Goal: Information Seeking & Learning: Learn about a topic

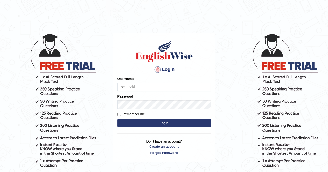
type input "pelinbaki"
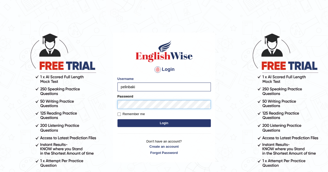
click at [117, 119] on button "Login" at bounding box center [163, 123] width 93 height 8
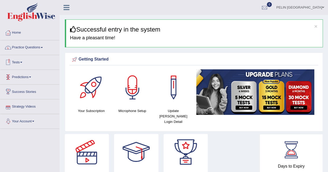
click at [19, 59] on link "Tests" at bounding box center [29, 61] width 59 height 13
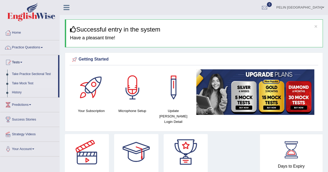
click at [23, 84] on link "Take Mock Test" at bounding box center [34, 83] width 48 height 9
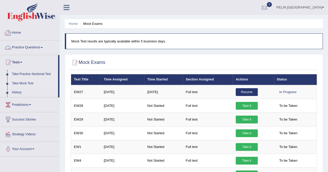
click at [39, 50] on link "Practice Questions" at bounding box center [29, 46] width 59 height 13
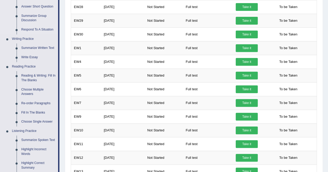
scroll to position [104, 0]
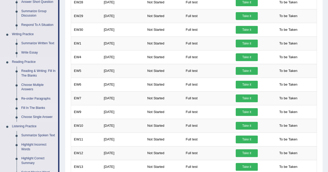
click at [33, 109] on link "Fill In The Blanks" at bounding box center [38, 108] width 39 height 9
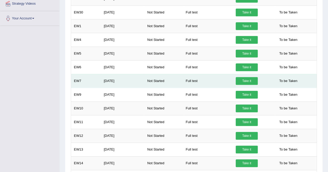
scroll to position [162, 0]
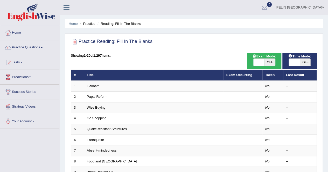
click at [273, 64] on span "OFF" at bounding box center [269, 62] width 11 height 7
checkbox input "true"
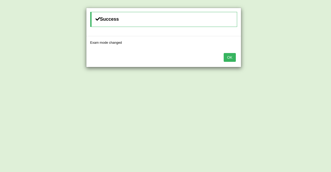
click at [229, 57] on button "OK" at bounding box center [230, 57] width 12 height 9
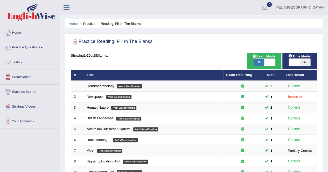
click at [301, 60] on span "OFF" at bounding box center [304, 62] width 11 height 7
checkbox input "true"
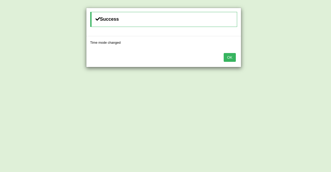
click at [229, 55] on button "OK" at bounding box center [230, 57] width 12 height 9
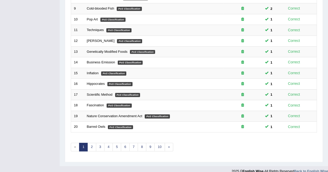
scroll to position [168, 0]
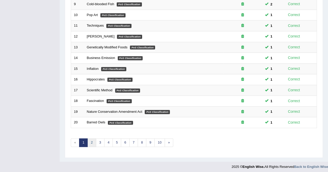
click at [93, 142] on link "2" at bounding box center [91, 143] width 9 height 9
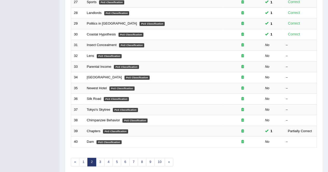
scroll to position [155, 0]
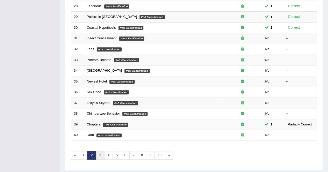
click at [98, 151] on link "3" at bounding box center [100, 155] width 9 height 9
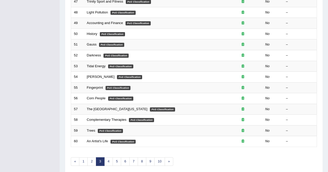
scroll to position [168, 0]
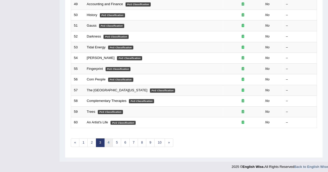
click at [110, 142] on link "4" at bounding box center [108, 143] width 9 height 9
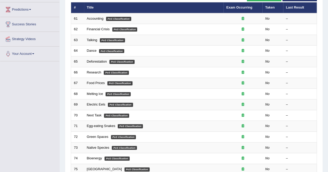
scroll to position [168, 0]
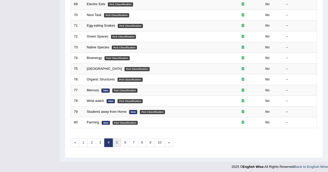
click at [118, 139] on link "5" at bounding box center [116, 143] width 9 height 9
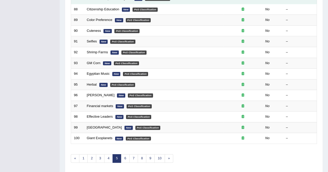
scroll to position [168, 0]
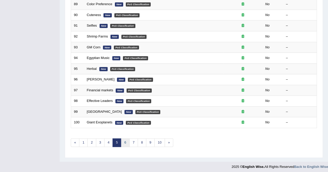
click at [125, 141] on link "6" at bounding box center [125, 143] width 9 height 9
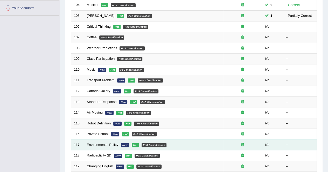
scroll to position [90, 0]
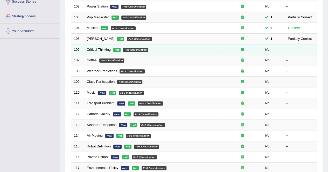
click at [94, 51] on td "Critical Thinking Hot PoS Classification" at bounding box center [153, 49] width 139 height 11
click at [95, 50] on link "Critical Thinking" at bounding box center [99, 50] width 24 height 4
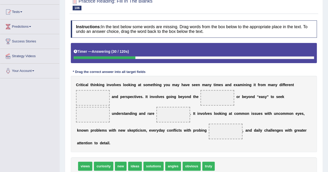
scroll to position [52, 0]
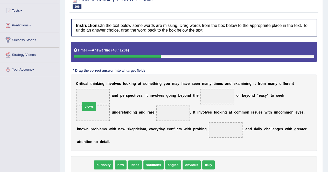
drag, startPoint x: 88, startPoint y: 157, endPoint x: 92, endPoint y: 99, distance: 58.7
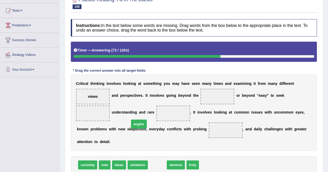
drag, startPoint x: 154, startPoint y: 156, endPoint x: 135, endPoint y: 115, distance: 44.9
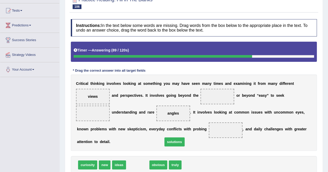
drag, startPoint x: 142, startPoint y: 158, endPoint x: 179, endPoint y: 135, distance: 43.4
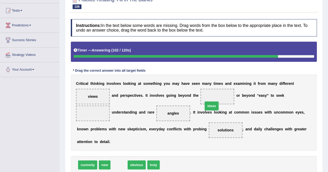
drag, startPoint x: 116, startPoint y: 157, endPoint x: 208, endPoint y: 98, distance: 109.7
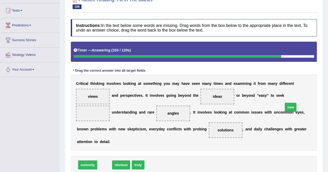
drag, startPoint x: 99, startPoint y: 157, endPoint x: 290, endPoint y: 97, distance: 199.2
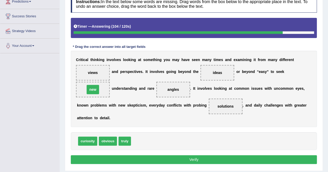
scroll to position [99, 0]
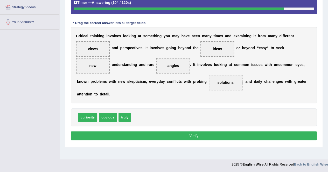
click at [210, 122] on div "Instructions: In the text below some words are missing. Drag words from the box…" at bounding box center [193, 57] width 248 height 176
click at [207, 132] on button "Verify" at bounding box center [194, 136] width 246 height 9
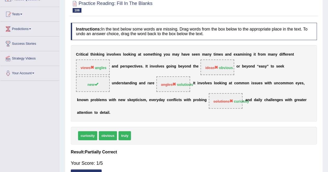
scroll to position [22, 0]
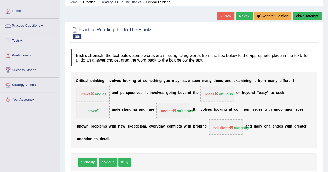
click at [314, 17] on button "Re-Attempt" at bounding box center [306, 16] width 29 height 9
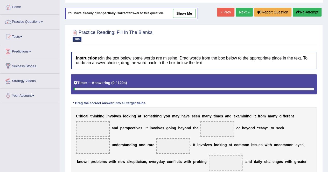
scroll to position [99, 0]
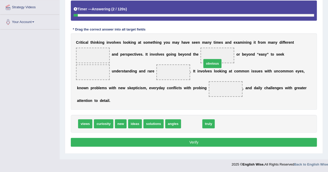
drag, startPoint x: 187, startPoint y: 114, endPoint x: 208, endPoint y: 54, distance: 63.8
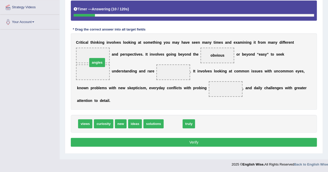
drag, startPoint x: 171, startPoint y: 115, endPoint x: 95, endPoint y: 53, distance: 97.6
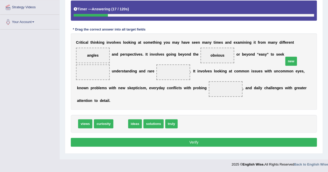
drag, startPoint x: 115, startPoint y: 116, endPoint x: 285, endPoint y: 54, distance: 181.2
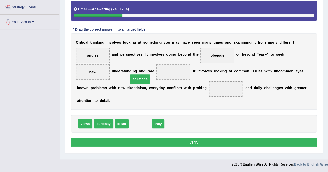
drag, startPoint x: 138, startPoint y: 114, endPoint x: 138, endPoint y: 69, distance: 45.6
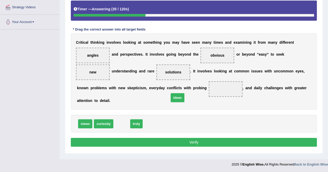
drag, startPoint x: 119, startPoint y: 116, endPoint x: 175, endPoint y: 89, distance: 61.6
click at [170, 138] on button "Verify" at bounding box center [194, 142] width 246 height 9
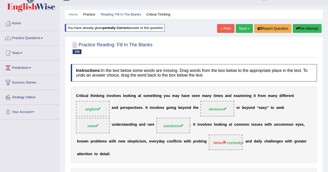
scroll to position [0, 0]
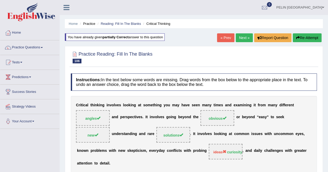
click at [236, 38] on link "Next »" at bounding box center [243, 37] width 17 height 9
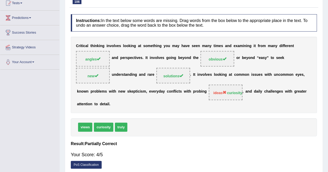
scroll to position [99, 0]
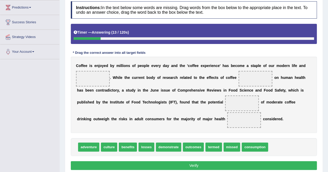
scroll to position [78, 0]
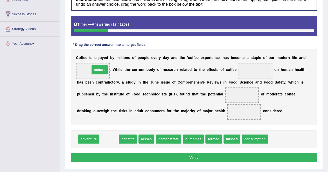
drag, startPoint x: 108, startPoint y: 138, endPoint x: 99, endPoint y: 69, distance: 70.0
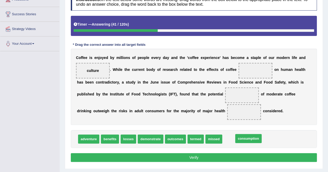
drag, startPoint x: 235, startPoint y: 139, endPoint x: 247, endPoint y: 138, distance: 11.4
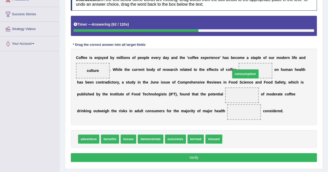
drag, startPoint x: 231, startPoint y: 140, endPoint x: 248, endPoint y: 73, distance: 68.7
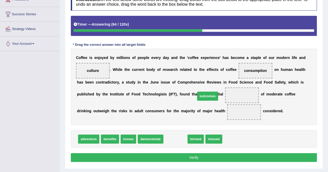
drag, startPoint x: 171, startPoint y: 140, endPoint x: 204, endPoint y: 97, distance: 53.7
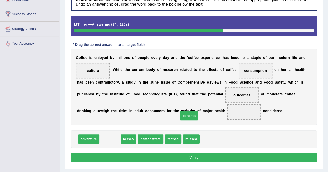
drag, startPoint x: 109, startPoint y: 138, endPoint x: 188, endPoint y: 115, distance: 82.3
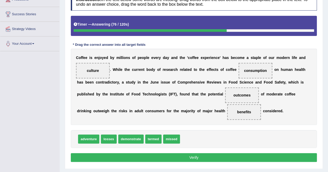
drag, startPoint x: 174, startPoint y: 158, endPoint x: 178, endPoint y: 152, distance: 7.2
click at [174, 158] on button "Verify" at bounding box center [194, 157] width 246 height 9
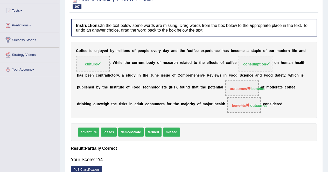
scroll to position [26, 0]
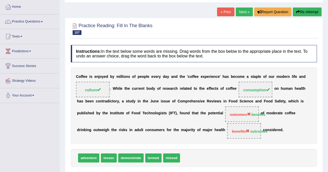
click at [312, 11] on button "Re-Attempt" at bounding box center [306, 12] width 29 height 9
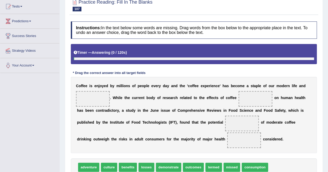
scroll to position [99, 0]
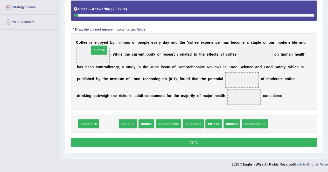
drag, startPoint x: 102, startPoint y: 122, endPoint x: 95, endPoint y: 55, distance: 67.9
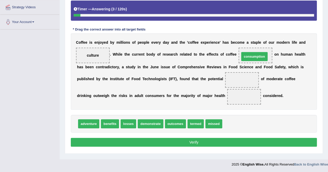
drag, startPoint x: 240, startPoint y: 125, endPoint x: 259, endPoint y: 54, distance: 73.7
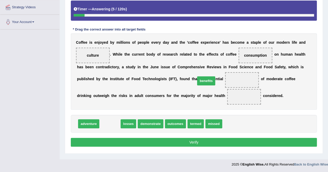
drag, startPoint x: 104, startPoint y: 122, endPoint x: 200, endPoint y: 79, distance: 105.3
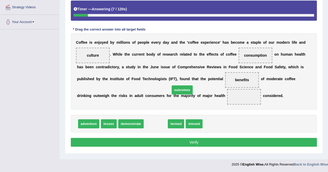
drag, startPoint x: 153, startPoint y: 121, endPoint x: 178, endPoint y: 89, distance: 40.9
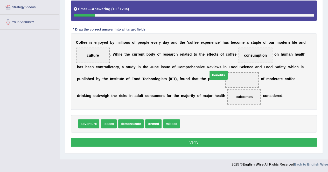
drag, startPoint x: 184, startPoint y: 125, endPoint x: 211, endPoint y: 77, distance: 54.7
click at [208, 142] on button "Verify" at bounding box center [194, 142] width 246 height 9
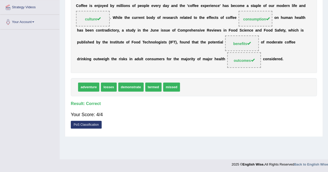
scroll to position [0, 0]
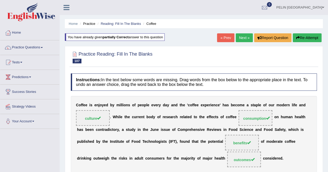
click at [244, 34] on link "Next »" at bounding box center [243, 37] width 17 height 9
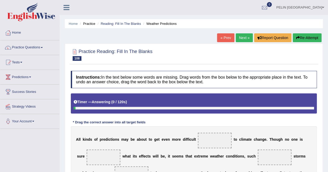
scroll to position [52, 0]
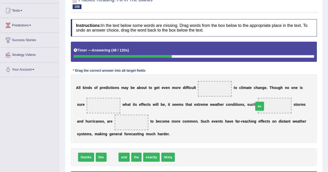
drag, startPoint x: 112, startPoint y: 158, endPoint x: 259, endPoint y: 107, distance: 155.4
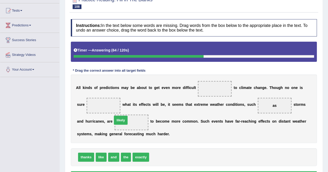
drag, startPoint x: 159, startPoint y: 158, endPoint x: 122, endPoint y: 121, distance: 52.2
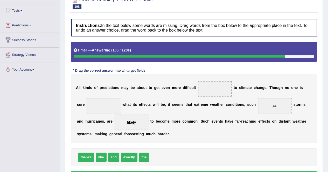
click at [113, 157] on span "and" at bounding box center [113, 157] width 11 height 9
drag, startPoint x: 99, startPoint y: 157, endPoint x: 94, endPoint y: 103, distance: 54.1
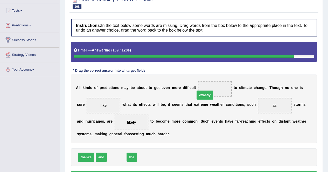
drag, startPoint x: 130, startPoint y: 144, endPoint x: 207, endPoint y: 96, distance: 90.6
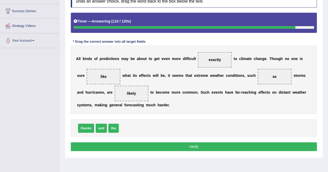
scroll to position [99, 0]
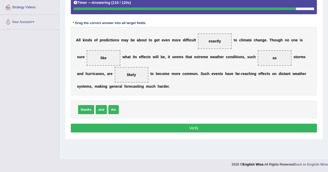
click at [223, 124] on button "Verify" at bounding box center [194, 128] width 246 height 9
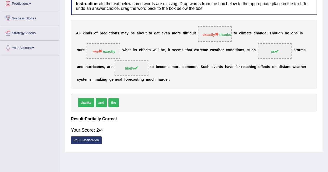
scroll to position [22, 0]
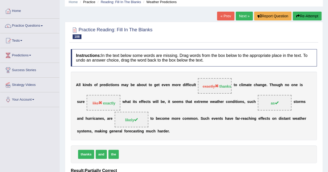
click at [298, 18] on button "Re-Attempt" at bounding box center [306, 16] width 29 height 9
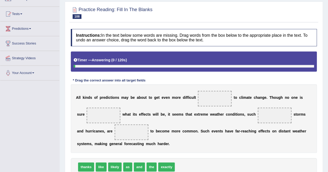
scroll to position [74, 0]
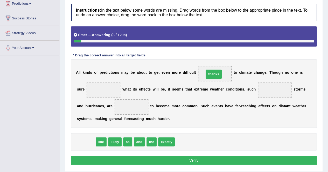
drag, startPoint x: 82, startPoint y: 140, endPoint x: 209, endPoint y: 73, distance: 144.2
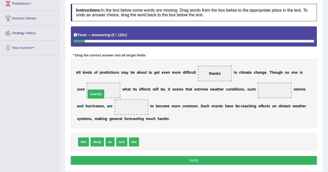
drag, startPoint x: 153, startPoint y: 142, endPoint x: 100, endPoint y: 93, distance: 71.5
drag, startPoint x: 112, startPoint y: 143, endPoint x: 271, endPoint y: 90, distance: 167.4
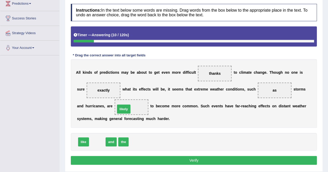
drag, startPoint x: 96, startPoint y: 140, endPoint x: 129, endPoint y: 98, distance: 53.1
click at [230, 160] on button "Verify" at bounding box center [194, 160] width 246 height 9
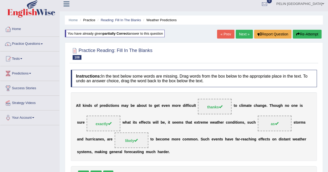
scroll to position [0, 0]
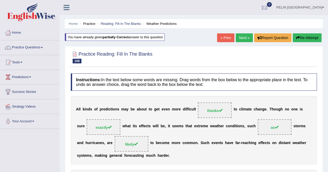
click at [246, 38] on link "Next »" at bounding box center [243, 37] width 17 height 9
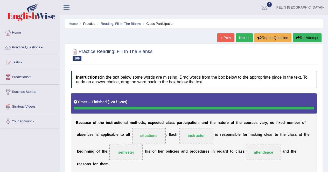
click at [314, 38] on button "Re-Attempt" at bounding box center [306, 37] width 29 height 9
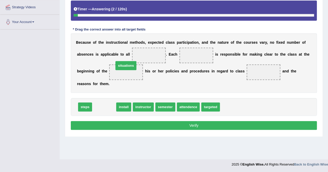
drag, startPoint x: 0, startPoint y: 0, endPoint x: 127, endPoint y: 59, distance: 140.5
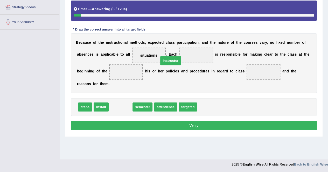
drag, startPoint x: 121, startPoint y: 100, endPoint x: 176, endPoint y: 52, distance: 73.2
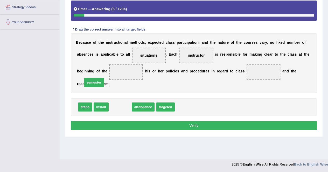
drag, startPoint x: 120, startPoint y: 99, endPoint x: 94, endPoint y: 75, distance: 35.2
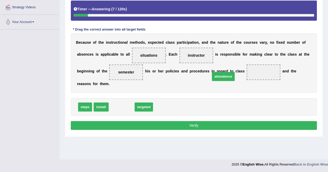
drag, startPoint x: 127, startPoint y: 97, endPoint x: 227, endPoint y: 73, distance: 103.0
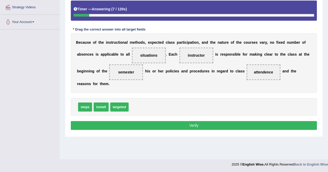
click at [223, 121] on button "Verify" at bounding box center [194, 125] width 246 height 9
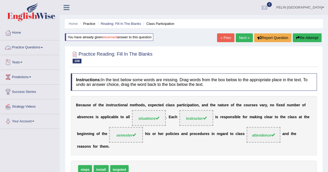
click at [48, 47] on link "Practice Questions" at bounding box center [29, 46] width 59 height 13
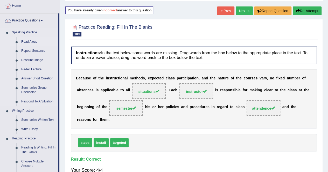
scroll to position [78, 0]
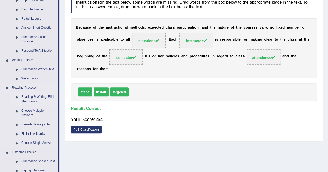
click at [28, 98] on link "Reading & Writing: Fill In The Blanks" at bounding box center [38, 99] width 39 height 14
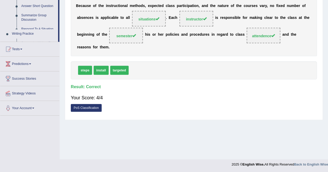
scroll to position [222, 0]
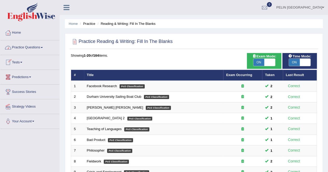
click at [37, 47] on link "Practice Questions" at bounding box center [29, 46] width 59 height 13
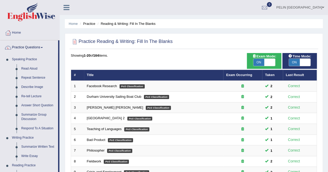
click at [39, 48] on link "Practice Questions" at bounding box center [29, 46] width 58 height 13
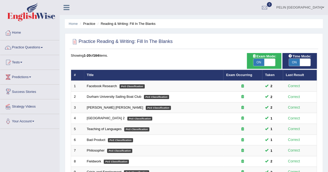
click at [31, 74] on link "Predictions" at bounding box center [29, 76] width 59 height 13
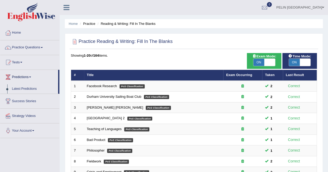
click at [31, 74] on link "Predictions" at bounding box center [29, 76] width 58 height 13
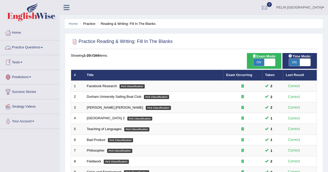
click at [30, 47] on link "Practice Questions" at bounding box center [29, 46] width 59 height 13
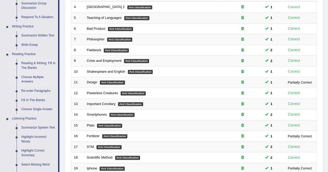
scroll to position [103, 0]
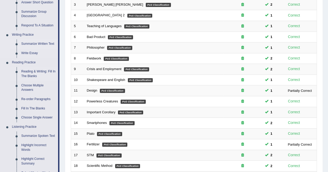
click at [42, 42] on link "Summarize Written Text" at bounding box center [38, 43] width 39 height 9
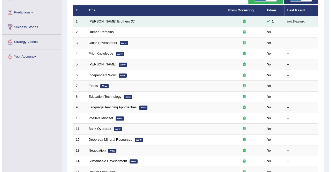
scroll to position [39, 0]
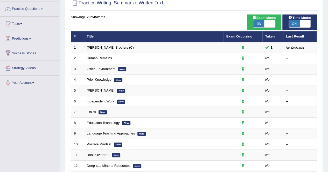
click at [257, 24] on span "ON" at bounding box center [258, 23] width 11 height 7
checkbox input "false"
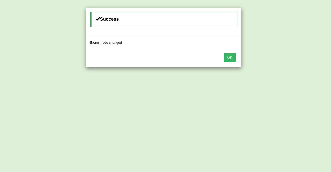
click at [233, 57] on button "OK" at bounding box center [230, 57] width 12 height 9
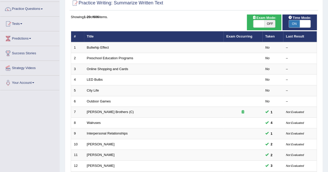
click at [268, 23] on span "OFF" at bounding box center [269, 23] width 11 height 7
checkbox input "true"
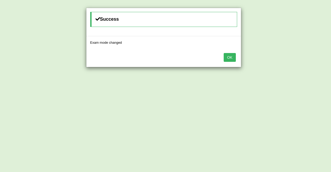
click at [231, 57] on button "OK" at bounding box center [230, 57] width 12 height 9
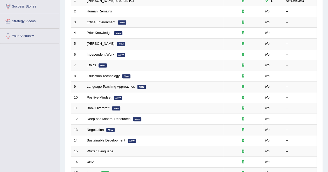
scroll to position [39, 0]
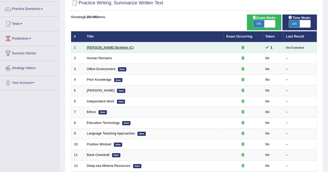
click at [100, 47] on link "[PERSON_NAME] Brothers (C)" at bounding box center [110, 48] width 47 height 4
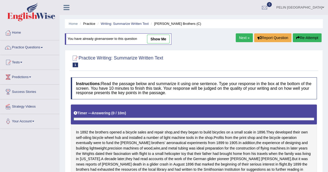
click at [165, 40] on link "show me" at bounding box center [158, 39] width 23 height 9
type textarea "The passage outlines the Wright brothers early business ventures and techical e…"
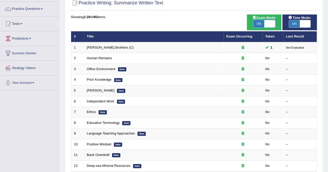
click at [270, 22] on span at bounding box center [269, 23] width 11 height 7
checkbox input "false"
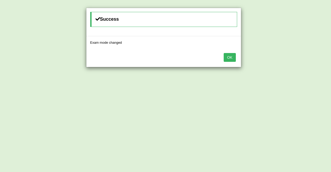
click at [236, 55] on button "OK" at bounding box center [230, 57] width 12 height 9
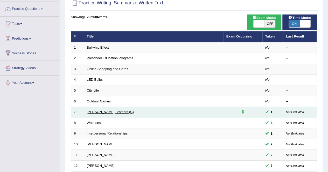
click at [102, 112] on link "[PERSON_NAME] Brothers (C)" at bounding box center [110, 112] width 47 height 4
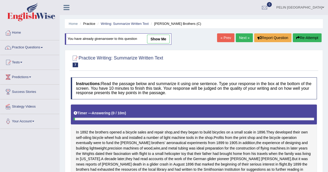
click at [160, 39] on link "show me" at bounding box center [158, 39] width 23 height 9
type textarea "The passage outlines the [PERSON_NAME] brothers early business ventures and tec…"
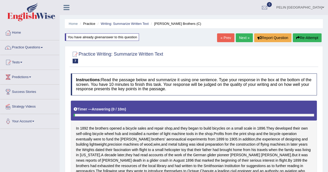
click at [239, 38] on link "Next »" at bounding box center [243, 37] width 17 height 9
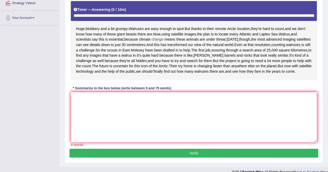
scroll to position [26, 0]
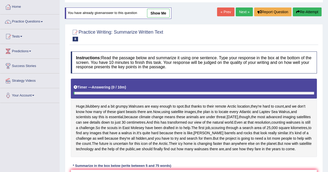
click at [163, 12] on link "show me" at bounding box center [158, 13] width 23 height 9
type textarea "The passage outlines the challenge of counting walruses in remote Arctic region…"
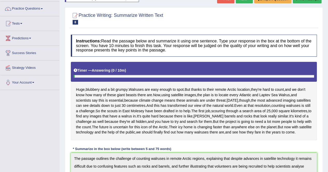
scroll to position [0, 0]
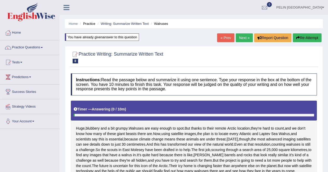
click at [246, 37] on link "Next »" at bounding box center [243, 37] width 17 height 9
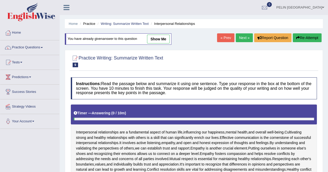
click at [157, 36] on link "show me" at bounding box center [158, 39] width 23 height 9
type textarea "The passage outlines that interpersonal relationships greatly influence human h…"
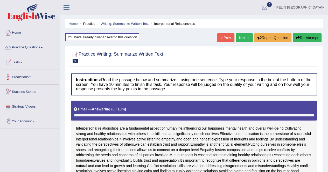
click at [32, 45] on link "Practice Questions" at bounding box center [29, 46] width 59 height 13
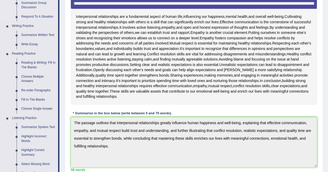
scroll to position [129, 0]
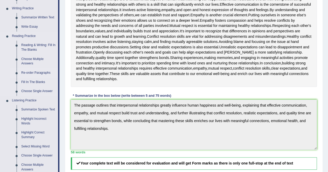
click at [37, 74] on link "Re-order Paragraphs" at bounding box center [38, 72] width 39 height 9
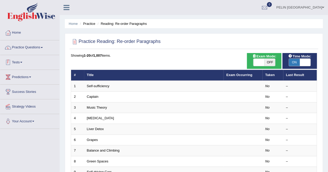
click at [41, 47] on link "Practice Questions" at bounding box center [29, 46] width 59 height 13
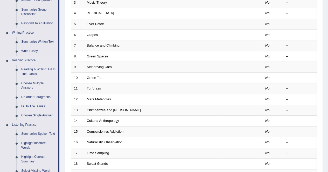
scroll to position [129, 0]
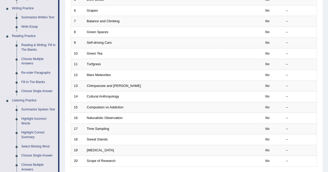
click at [40, 80] on link "Fill In The Blanks" at bounding box center [38, 82] width 39 height 9
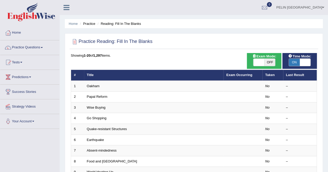
click at [268, 62] on span "OFF" at bounding box center [269, 62] width 11 height 7
checkbox input "true"
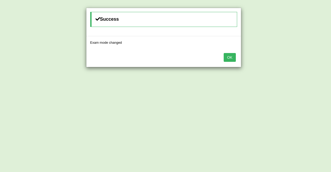
click at [220, 54] on div "OK" at bounding box center [163, 58] width 155 height 18
click at [231, 56] on button "OK" at bounding box center [230, 57] width 12 height 9
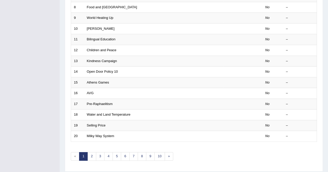
scroll to position [155, 0]
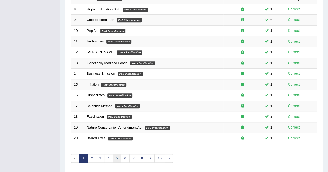
click at [117, 155] on link "5" at bounding box center [116, 158] width 9 height 9
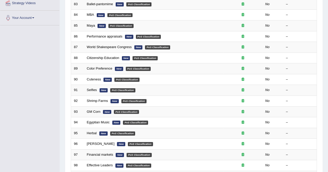
scroll to position [168, 0]
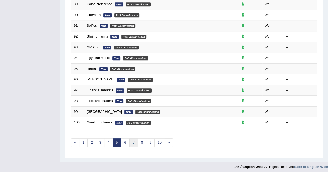
click at [129, 140] on link "7" at bounding box center [133, 143] width 9 height 9
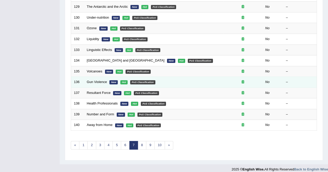
scroll to position [168, 0]
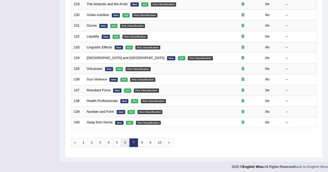
click at [126, 139] on link "6" at bounding box center [125, 143] width 9 height 9
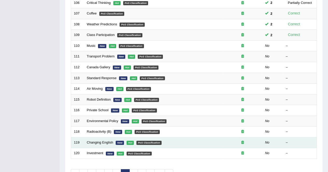
scroll to position [104, 0]
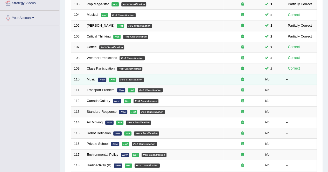
click at [88, 78] on link "Music" at bounding box center [91, 79] width 9 height 4
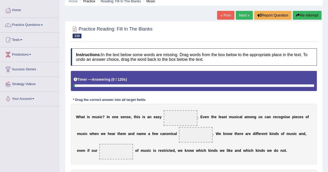
scroll to position [52, 0]
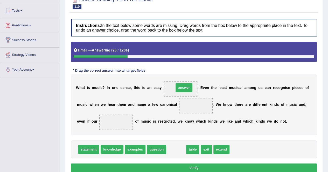
drag, startPoint x: 175, startPoint y: 150, endPoint x: 183, endPoint y: 89, distance: 62.4
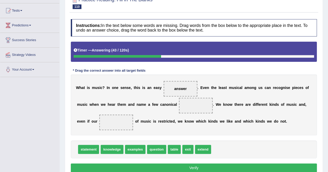
click at [135, 151] on span "examples" at bounding box center [135, 149] width 20 height 9
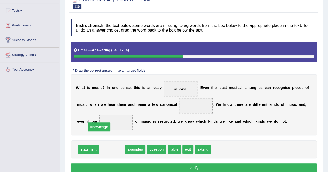
drag, startPoint x: 115, startPoint y: 149, endPoint x: 102, endPoint y: 126, distance: 26.7
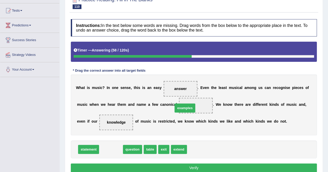
drag, startPoint x: 112, startPoint y: 149, endPoint x: 186, endPoint y: 108, distance: 84.6
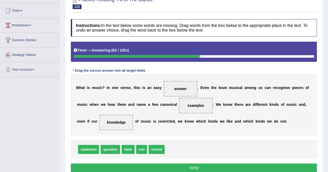
click at [192, 167] on button "Verify" at bounding box center [194, 168] width 246 height 9
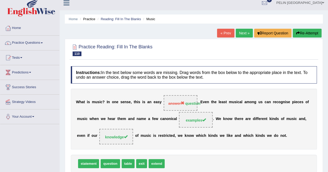
scroll to position [0, 0]
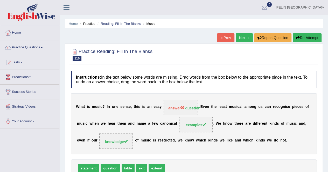
click at [313, 38] on button "Re-Attempt" at bounding box center [306, 37] width 29 height 9
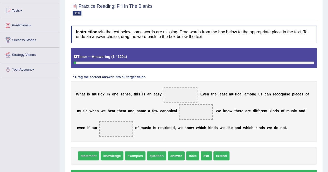
scroll to position [99, 0]
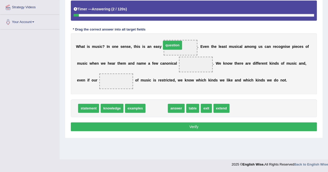
drag, startPoint x: 156, startPoint y: 107, endPoint x: 172, endPoint y: 44, distance: 65.4
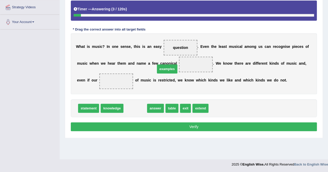
drag, startPoint x: 132, startPoint y: 105, endPoint x: 167, endPoint y: 61, distance: 56.0
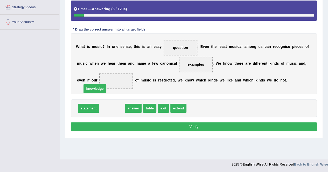
drag, startPoint x: 115, startPoint y: 104, endPoint x: 98, endPoint y: 83, distance: 26.9
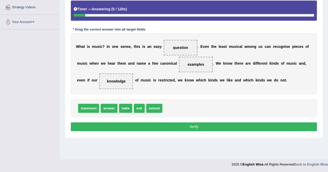
click at [146, 126] on button "Verify" at bounding box center [194, 126] width 246 height 9
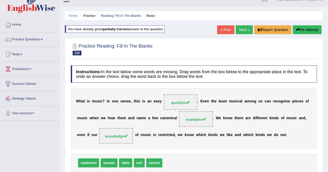
scroll to position [0, 0]
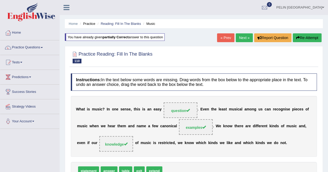
click at [242, 36] on link "Next »" at bounding box center [243, 37] width 17 height 9
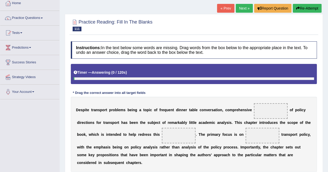
scroll to position [78, 0]
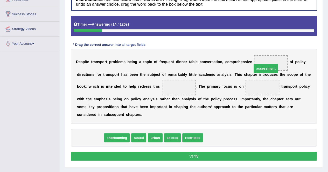
drag, startPoint x: 91, startPoint y: 129, endPoint x: 266, endPoint y: 61, distance: 188.0
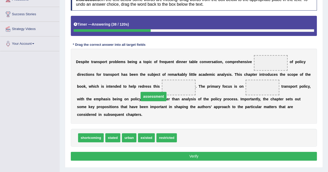
drag, startPoint x: 260, startPoint y: 62, endPoint x: 142, endPoint y: 96, distance: 122.5
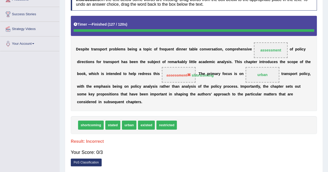
click at [226, 139] on h4 "Result:" at bounding box center [194, 141] width 246 height 5
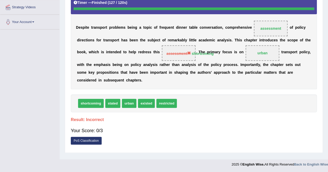
scroll to position [22, 0]
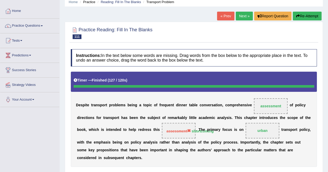
click at [312, 17] on button "Re-Attempt" at bounding box center [306, 16] width 29 height 9
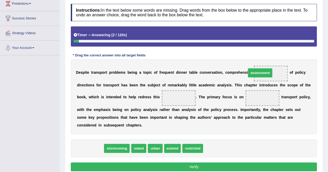
drag, startPoint x: 92, startPoint y: 141, endPoint x: 262, endPoint y: 72, distance: 183.3
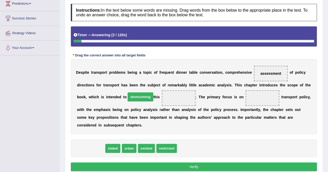
drag, startPoint x: 83, startPoint y: 140, endPoint x: 134, endPoint y: 99, distance: 64.7
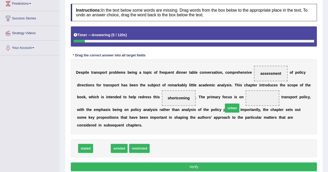
drag, startPoint x: 105, startPoint y: 141, endPoint x: 235, endPoint y: 100, distance: 136.1
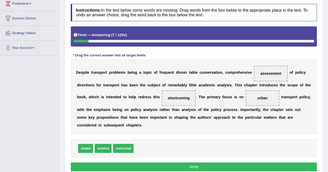
click at [217, 163] on button "Verify" at bounding box center [194, 167] width 246 height 9
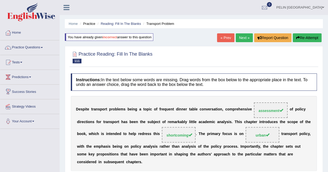
click at [244, 39] on link "Next »" at bounding box center [243, 37] width 17 height 9
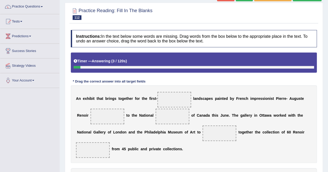
scroll to position [52, 0]
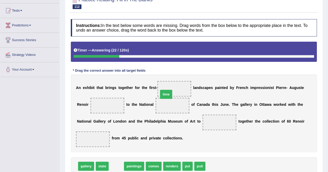
drag, startPoint x: 118, startPoint y: 155, endPoint x: 168, endPoint y: 86, distance: 85.2
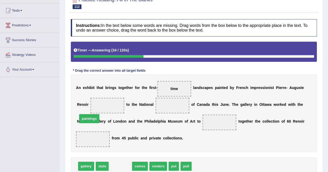
drag, startPoint x: 117, startPoint y: 156, endPoint x: 86, endPoint y: 109, distance: 56.9
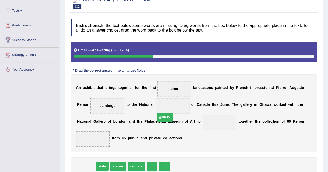
drag, startPoint x: 88, startPoint y: 157, endPoint x: 166, endPoint y: 108, distance: 92.6
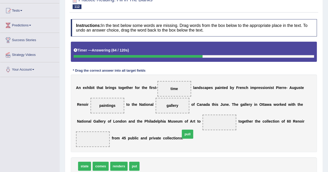
drag, startPoint x: 144, startPoint y: 158, endPoint x: 185, endPoint y: 126, distance: 51.8
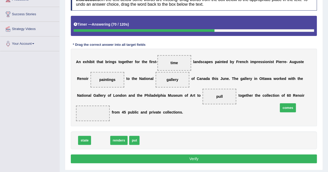
drag, startPoint x: 101, startPoint y: 130, endPoint x: 288, endPoint y: 98, distance: 189.8
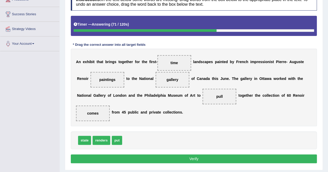
click at [245, 155] on button "Verify" at bounding box center [194, 159] width 246 height 9
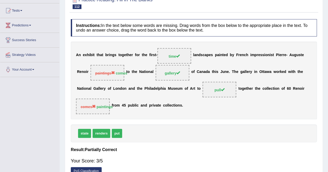
scroll to position [26, 0]
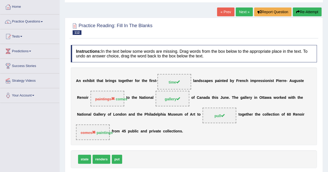
click at [310, 14] on button "Re-Attempt" at bounding box center [306, 12] width 29 height 9
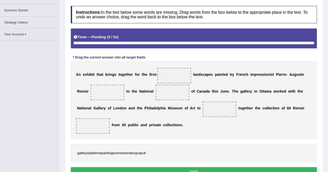
scroll to position [99, 0]
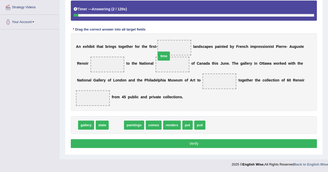
drag, startPoint x: 116, startPoint y: 114, endPoint x: 164, endPoint y: 45, distance: 83.8
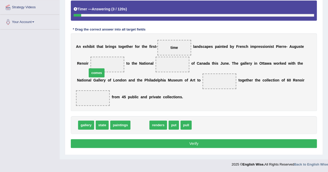
drag, startPoint x: 140, startPoint y: 116, endPoint x: 96, endPoint y: 64, distance: 67.9
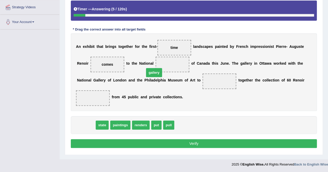
drag, startPoint x: 87, startPoint y: 114, endPoint x: 155, endPoint y: 61, distance: 86.0
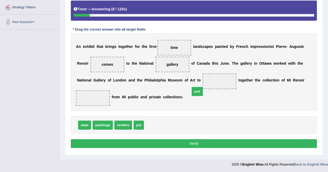
drag, startPoint x: 150, startPoint y: 113, endPoint x: 196, endPoint y: 80, distance: 57.1
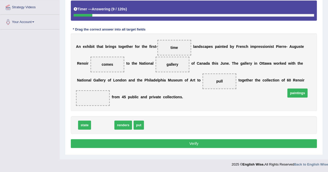
drag, startPoint x: 106, startPoint y: 115, endPoint x: 292, endPoint y: 82, distance: 188.9
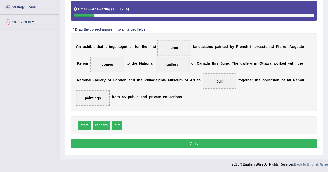
click at [252, 139] on button "Verify" at bounding box center [194, 143] width 246 height 9
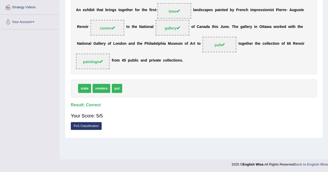
click at [247, 126] on div "Practice Reading: Fill In The Blanks 112 Canada Gallery Instructions: In the te…" at bounding box center [194, 43] width 258 height 192
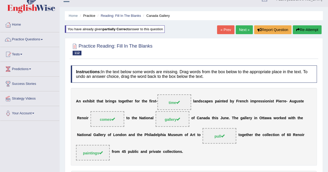
scroll to position [0, 0]
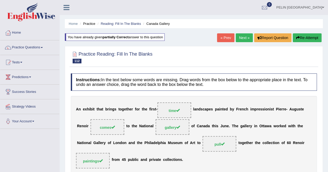
click at [242, 36] on link "Next »" at bounding box center [243, 37] width 17 height 9
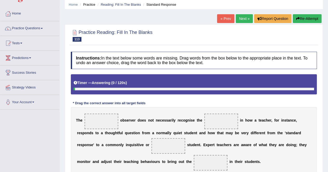
scroll to position [52, 0]
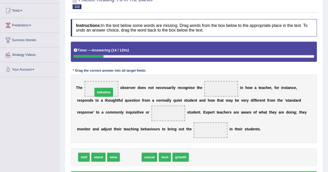
drag, startPoint x: 127, startPoint y: 157, endPoint x: 100, endPoint y: 92, distance: 70.4
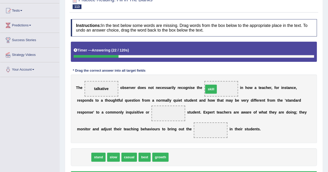
drag, startPoint x: 80, startPoint y: 156, endPoint x: 207, endPoint y: 88, distance: 144.0
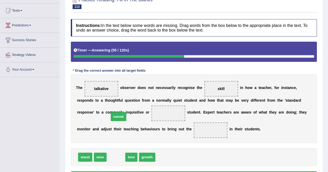
drag, startPoint x: 111, startPoint y: 155, endPoint x: 114, endPoint y: 114, distance: 40.7
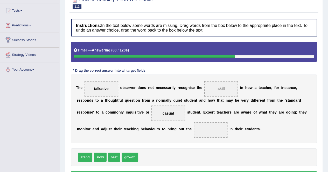
drag, startPoint x: 97, startPoint y: 91, endPoint x: 182, endPoint y: 142, distance: 99.5
click at [182, 142] on div "T h e talkative o b s e r v e r d o e s n o t n e c e s s a r i l y r e c o g n…" at bounding box center [194, 109] width 246 height 69
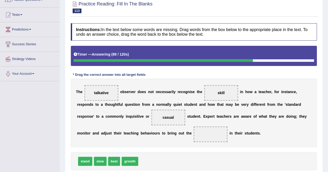
scroll to position [74, 0]
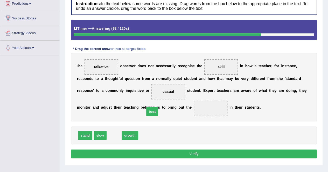
drag, startPoint x: 111, startPoint y: 134, endPoint x: 149, endPoint y: 110, distance: 45.6
click at [193, 153] on button "Verify" at bounding box center [194, 154] width 246 height 9
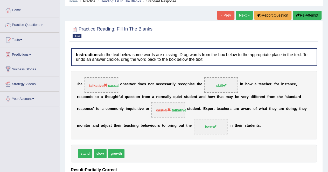
scroll to position [22, 0]
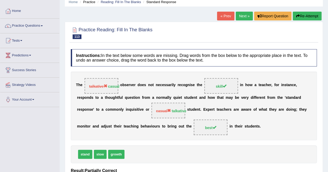
click at [310, 17] on button "Re-Attempt" at bounding box center [306, 16] width 29 height 9
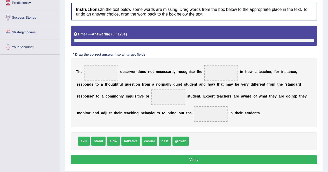
scroll to position [99, 0]
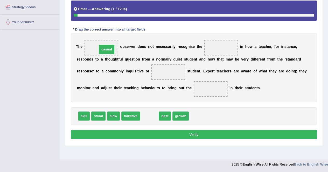
drag, startPoint x: 147, startPoint y: 117, endPoint x: 104, endPoint y: 50, distance: 79.3
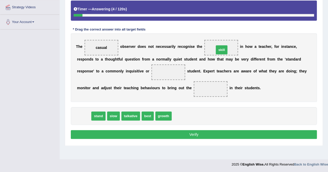
drag, startPoint x: 86, startPoint y: 113, endPoint x: 223, endPoint y: 47, distance: 152.8
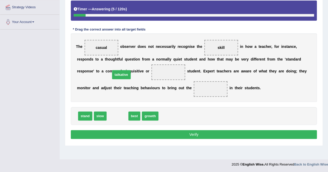
drag, startPoint x: 115, startPoint y: 117, endPoint x: 119, endPoint y: 75, distance: 41.4
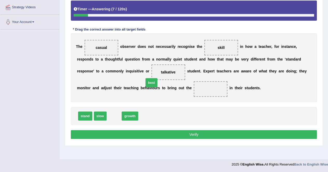
drag, startPoint x: 107, startPoint y: 115, endPoint x: 145, endPoint y: 82, distance: 50.1
click at [211, 130] on button "Verify" at bounding box center [194, 134] width 246 height 9
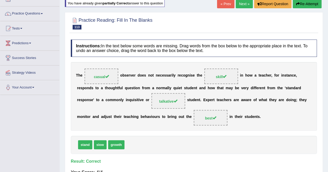
scroll to position [26, 0]
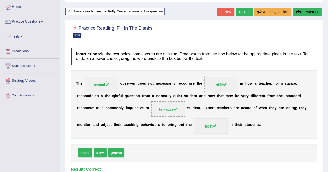
click at [244, 12] on link "Next »" at bounding box center [243, 12] width 17 height 9
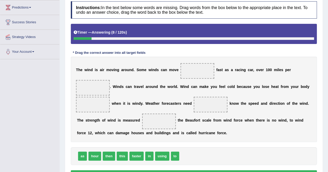
scroll to position [78, 0]
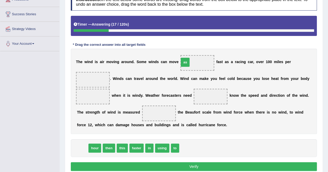
drag, startPoint x: 81, startPoint y: 148, endPoint x: 184, endPoint y: 62, distance: 133.8
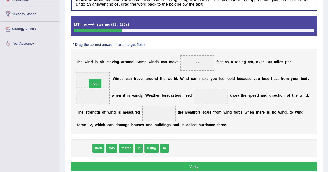
drag, startPoint x: 83, startPoint y: 147, endPoint x: 93, endPoint y: 83, distance: 65.6
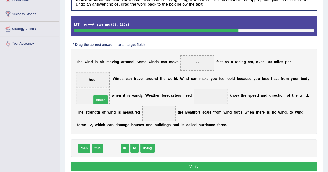
drag, startPoint x: 110, startPoint y: 147, endPoint x: 99, endPoint y: 98, distance: 49.7
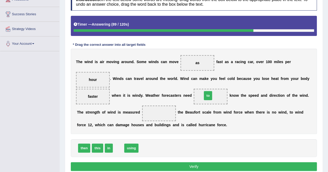
drag, startPoint x: 117, startPoint y: 148, endPoint x: 206, endPoint y: 95, distance: 103.7
drag, startPoint x: 123, startPoint y: 148, endPoint x: 151, endPoint y: 113, distance: 44.0
click at [206, 165] on button "Verify" at bounding box center [194, 166] width 246 height 9
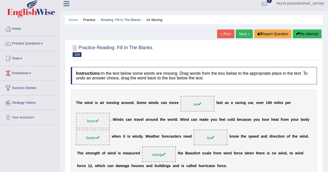
scroll to position [0, 0]
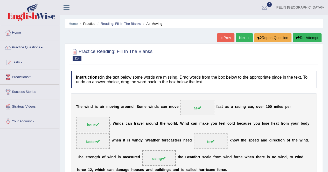
click at [245, 38] on link "Next »" at bounding box center [243, 37] width 17 height 9
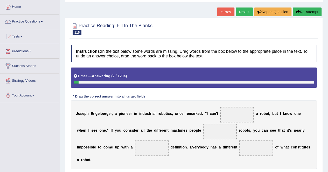
scroll to position [52, 0]
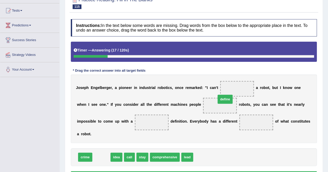
drag, startPoint x: 103, startPoint y: 150, endPoint x: 226, endPoint y: 92, distance: 136.5
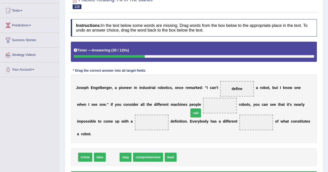
drag, startPoint x: 113, startPoint y: 149, endPoint x: 196, endPoint y: 104, distance: 94.0
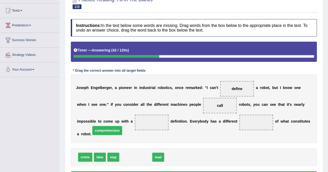
drag, startPoint x: 130, startPoint y: 148, endPoint x: 102, endPoint y: 122, distance: 39.0
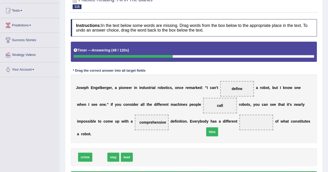
drag, startPoint x: 103, startPoint y: 150, endPoint x: 215, endPoint y: 125, distance: 115.0
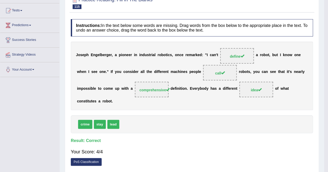
click at [216, 124] on div "crime stay lead" at bounding box center [192, 124] width 242 height 18
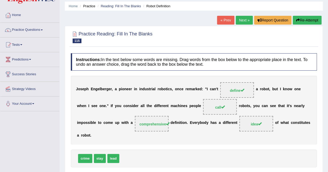
scroll to position [26, 0]
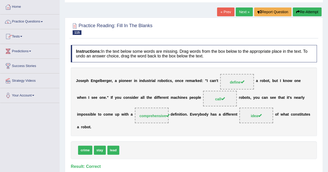
click at [46, 22] on link "Practice Questions" at bounding box center [29, 21] width 59 height 13
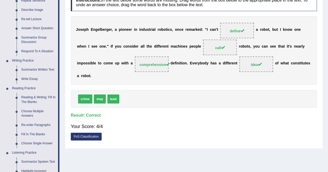
scroll to position [78, 0]
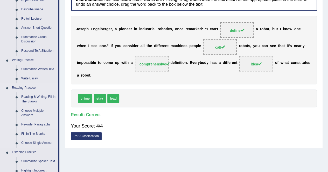
click at [33, 122] on link "Re-order Paragraphs" at bounding box center [38, 124] width 39 height 9
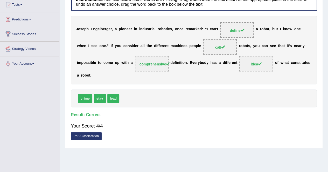
scroll to position [99, 0]
